Goal: Navigation & Orientation: Find specific page/section

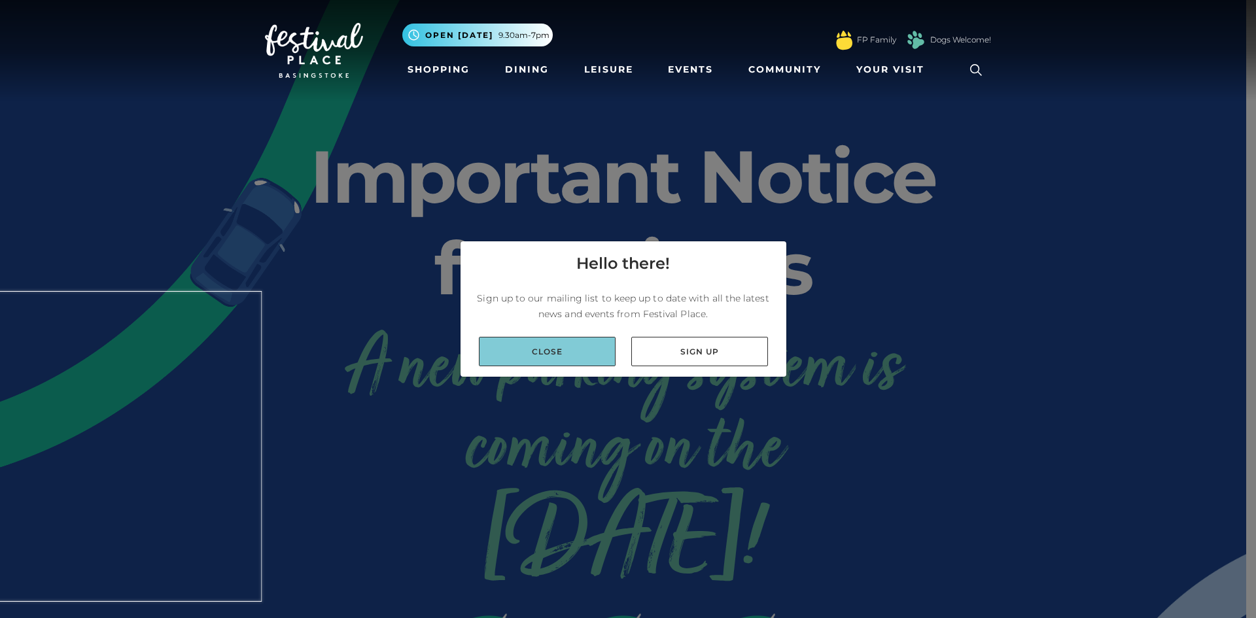
click at [578, 356] on link "Close" at bounding box center [547, 351] width 137 height 29
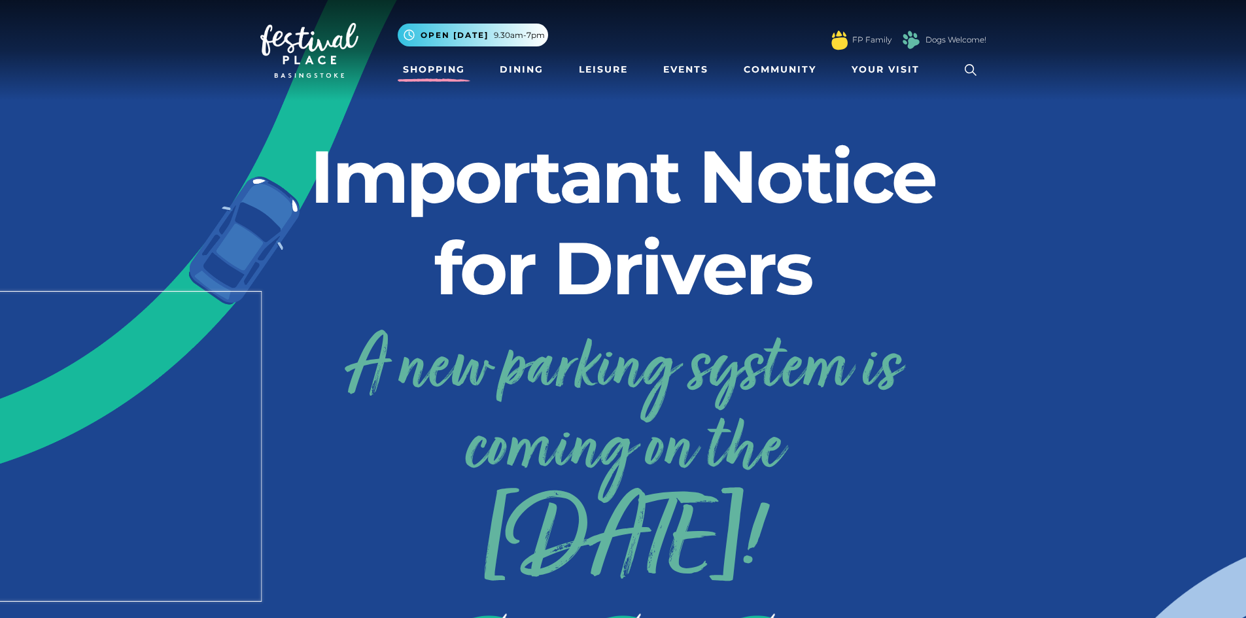
click at [440, 71] on link "Shopping" at bounding box center [434, 70] width 73 height 24
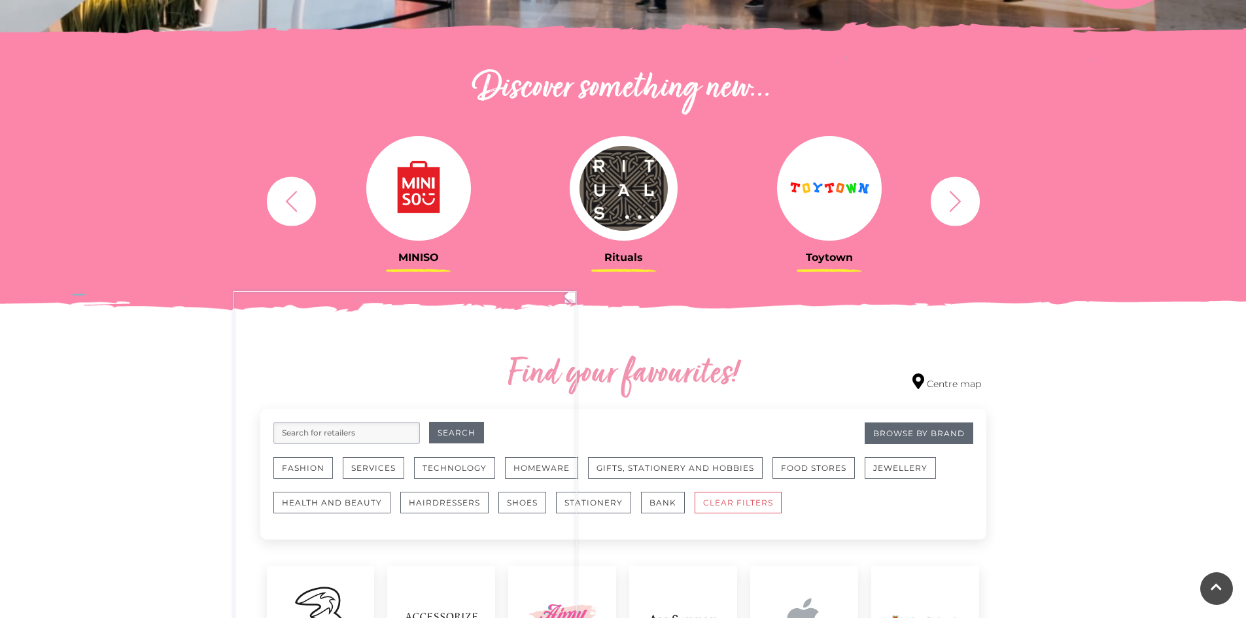
scroll to position [392, 0]
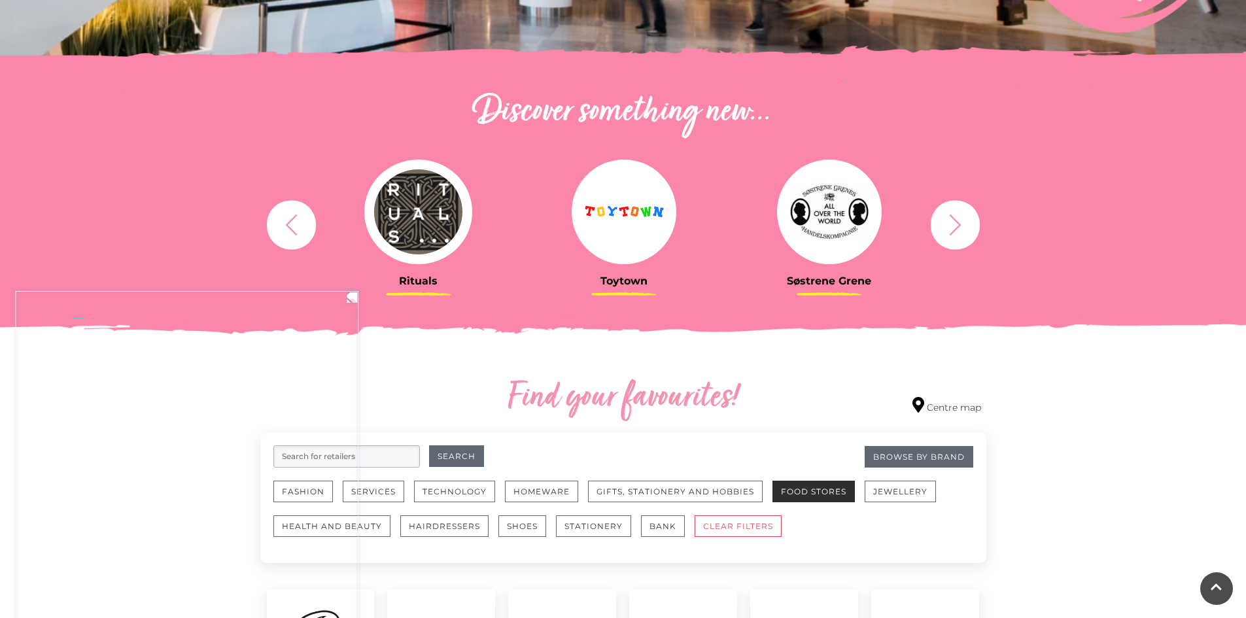
click at [820, 497] on button "Food Stores" at bounding box center [813, 492] width 82 height 22
